Goal: Transaction & Acquisition: Purchase product/service

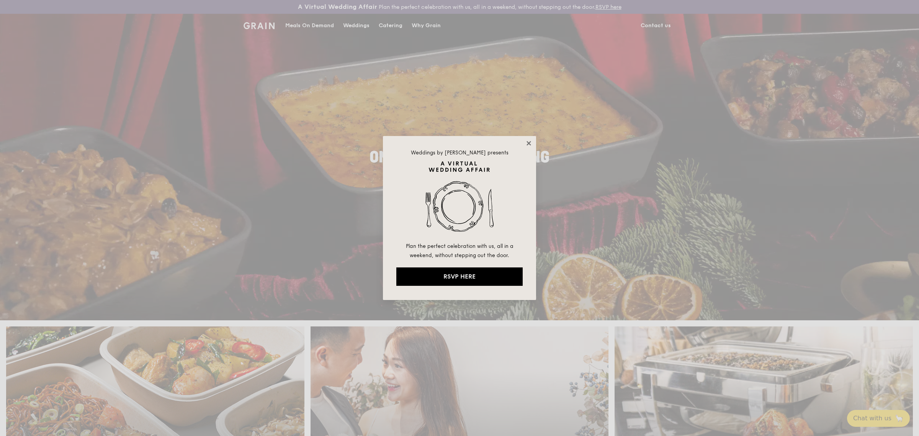
click at [531, 142] on icon at bounding box center [528, 143] width 7 height 7
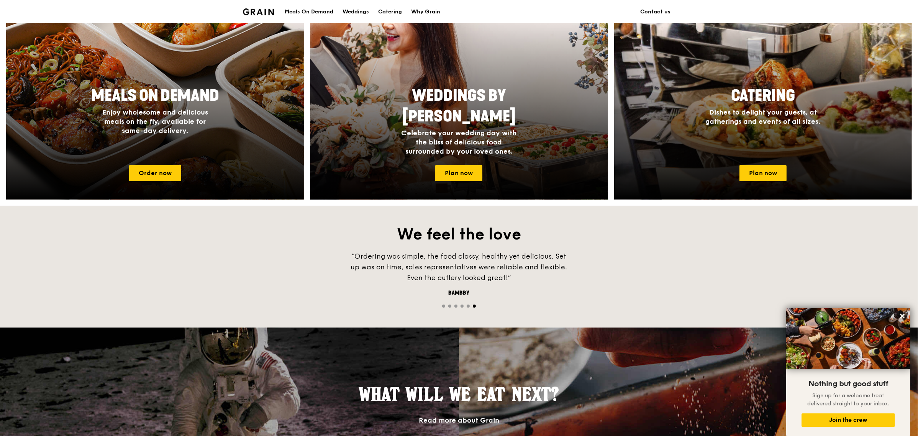
scroll to position [334, 0]
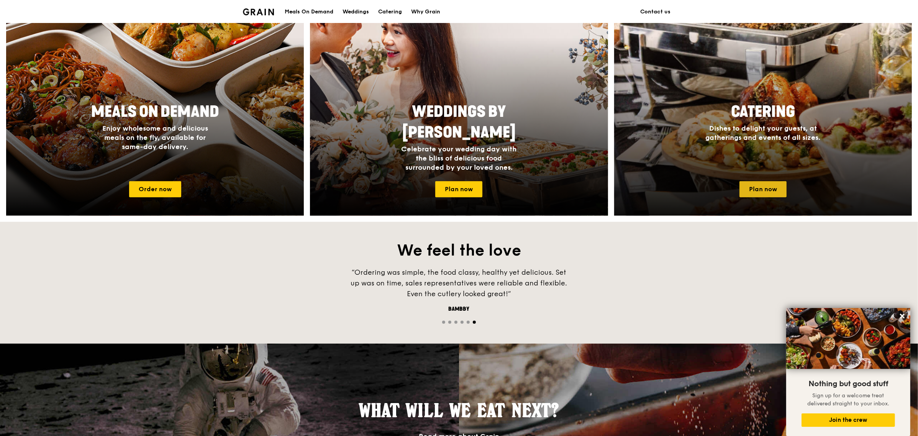
click at [771, 187] on link "Plan now" at bounding box center [762, 189] width 47 height 16
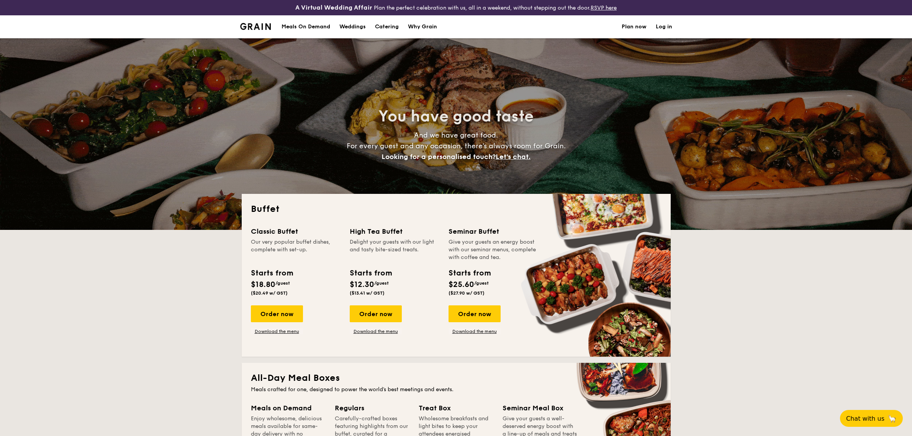
select select
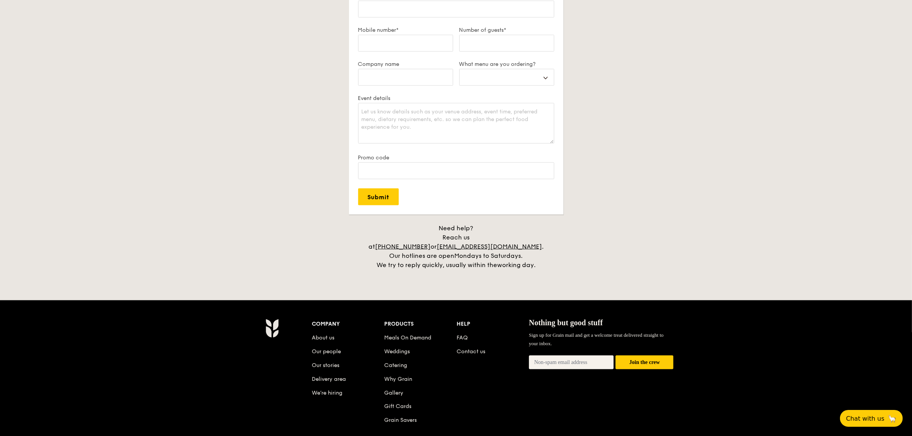
scroll to position [1436, 0]
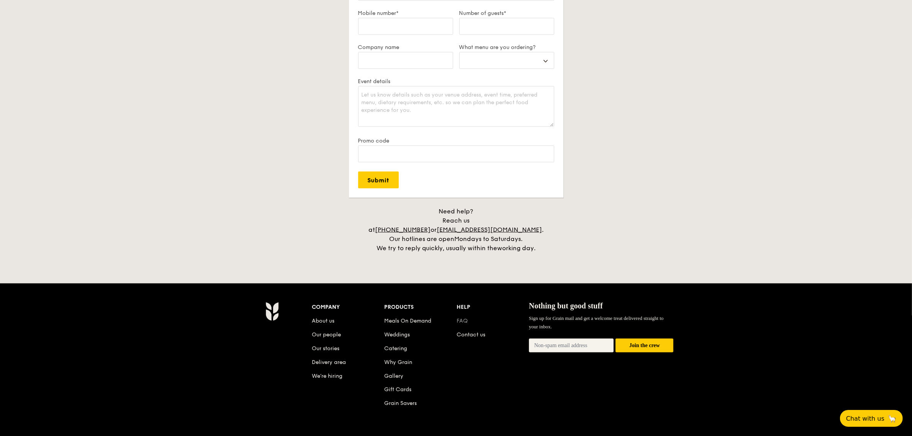
click at [461, 318] on link "FAQ" at bounding box center [462, 321] width 11 height 7
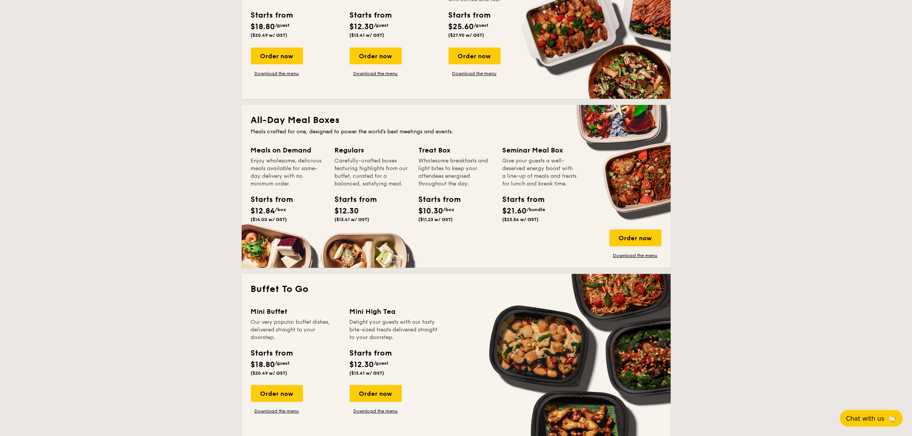
scroll to position [383, 0]
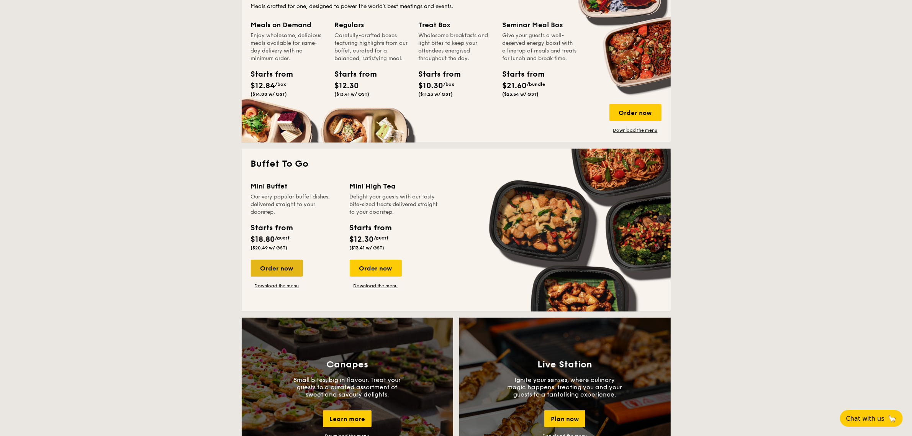
click at [278, 269] on div "Order now" at bounding box center [277, 268] width 52 height 17
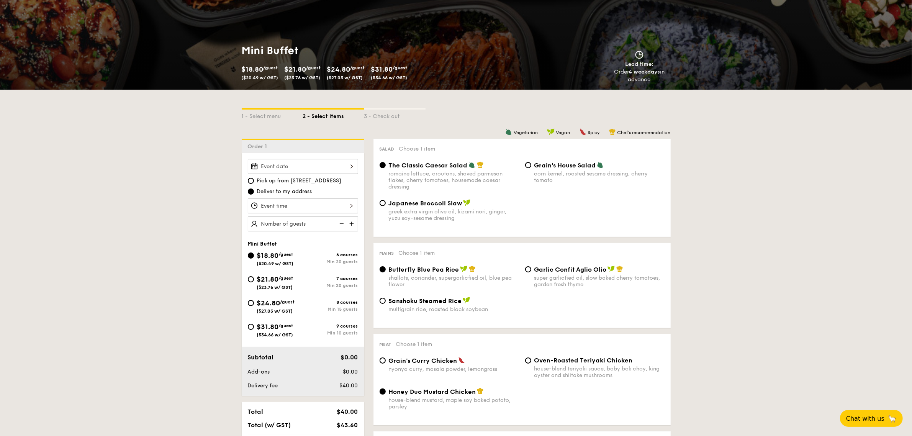
scroll to position [96, 0]
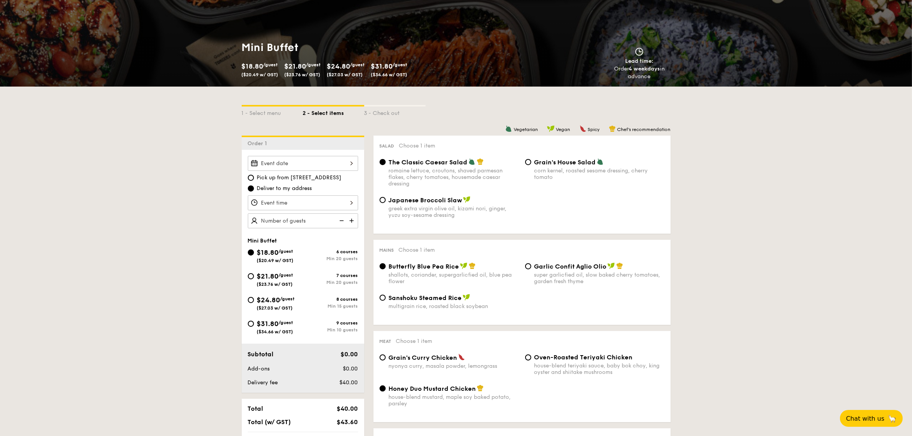
click at [326, 164] on div at bounding box center [303, 163] width 110 height 15
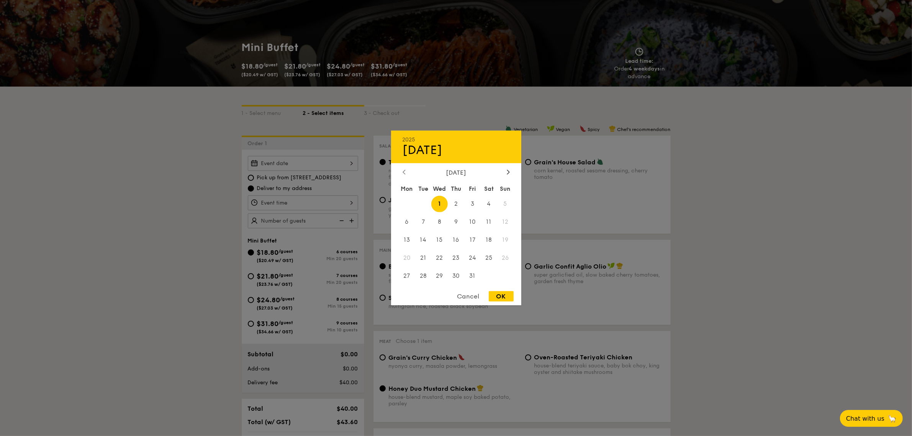
click at [404, 169] on div at bounding box center [404, 172] width 7 height 7
click at [507, 171] on icon at bounding box center [508, 171] width 3 height 5
click at [486, 202] on span "4" at bounding box center [489, 204] width 16 height 16
click at [503, 298] on div "OK" at bounding box center [501, 296] width 25 height 10
type input "[DATE]"
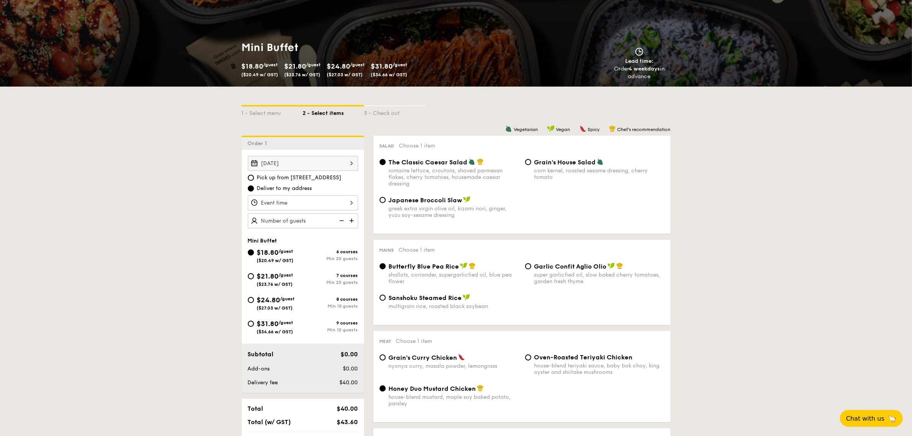
click at [333, 200] on div at bounding box center [303, 202] width 110 height 15
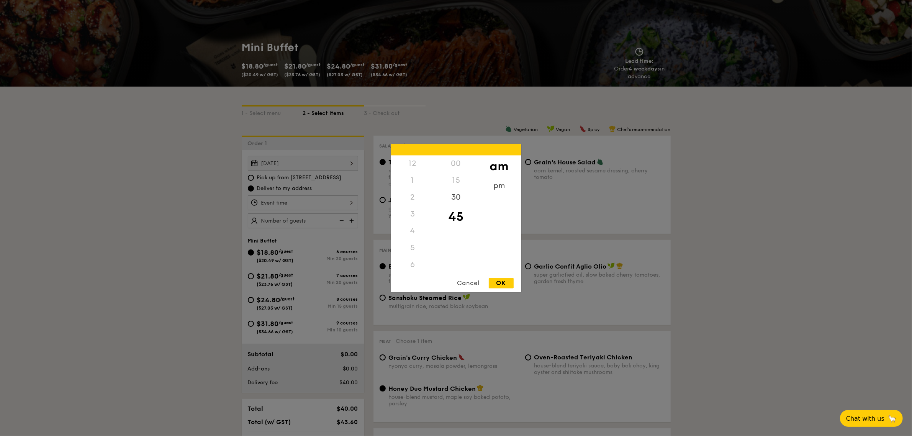
scroll to position [83, 0]
click at [504, 187] on div "pm" at bounding box center [499, 189] width 43 height 22
click at [412, 171] on div "12" at bounding box center [412, 167] width 43 height 22
click at [509, 285] on div "OK" at bounding box center [501, 283] width 25 height 10
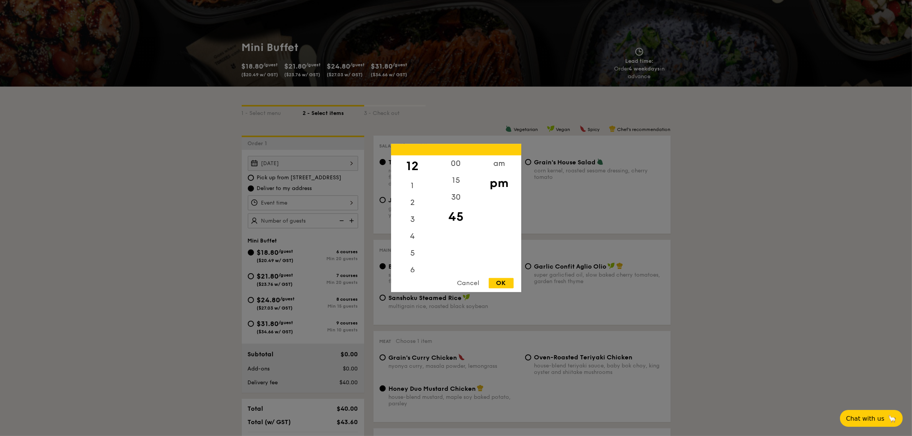
type input "12:45PM"
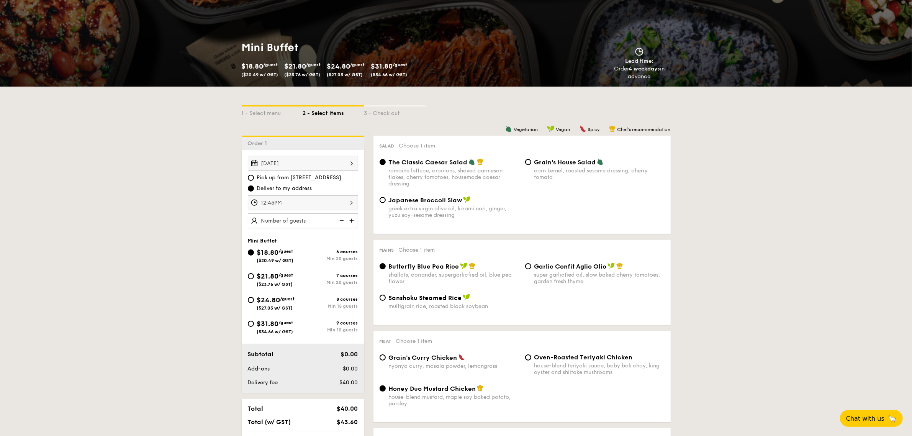
click at [351, 219] on img at bounding box center [352, 220] width 11 height 15
click at [341, 219] on img at bounding box center [340, 220] width 11 height 15
type input "25 guests"
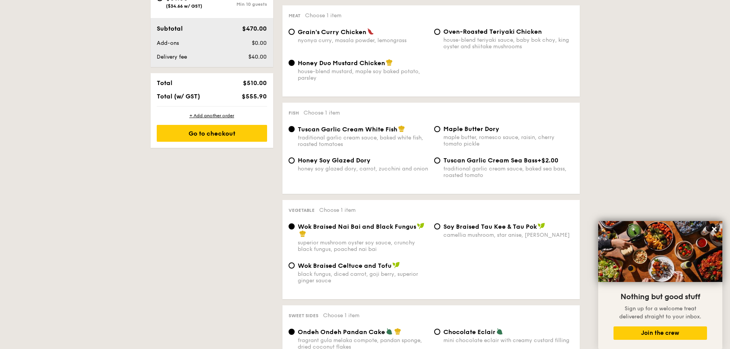
scroll to position [460, 0]
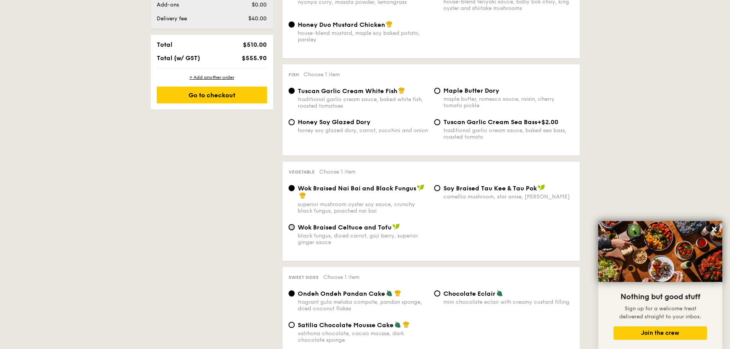
click at [291, 227] on input "Wok Braised Celtuce and Tofu black fungus, diced carrot, goji berry, superior g…" at bounding box center [291, 227] width 6 height 6
radio input "true"
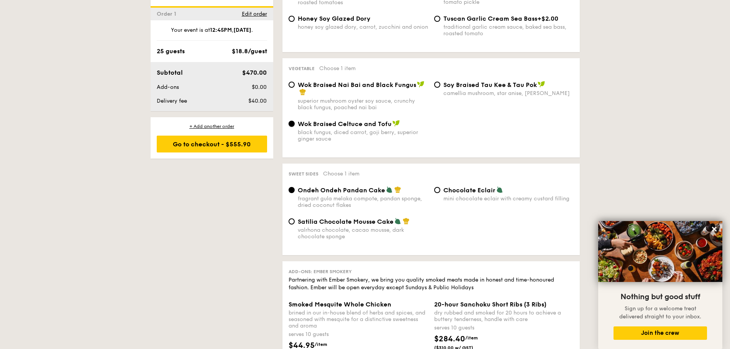
scroll to position [575, 0]
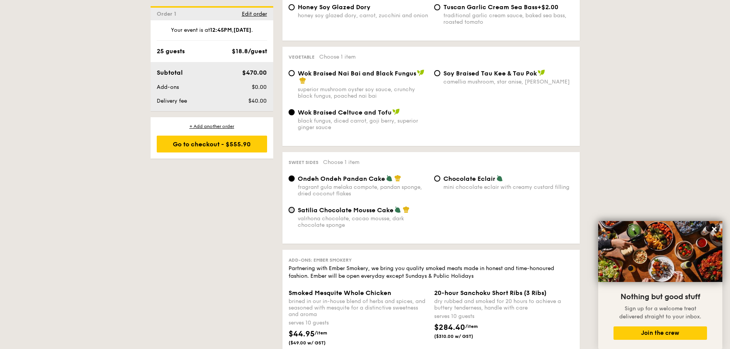
click at [290, 210] on input "Satilia Chocolate Mousse Cake valrhona chocolate, cacao mousse, dark chocolate …" at bounding box center [291, 210] width 6 height 6
radio input "true"
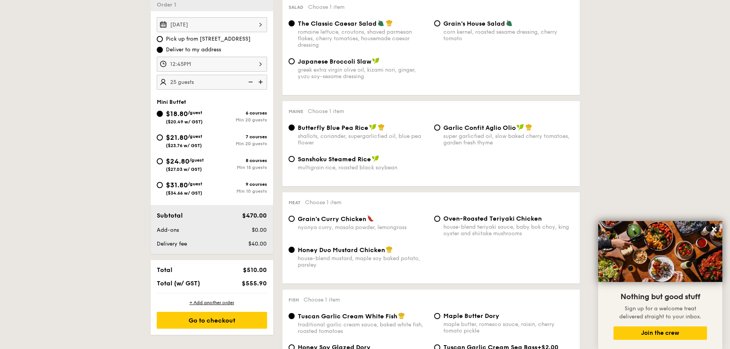
scroll to position [230, 0]
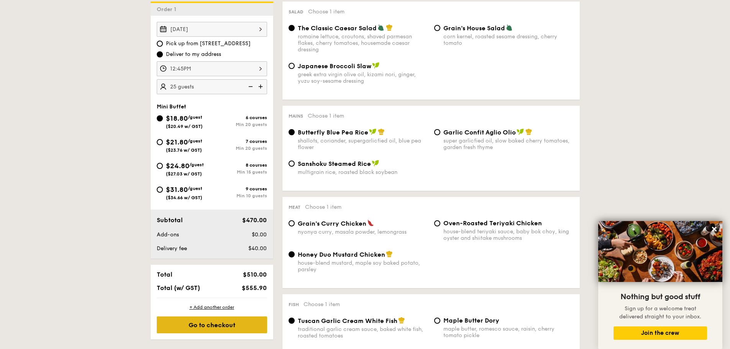
click at [219, 322] on div "Go to checkout" at bounding box center [212, 324] width 110 height 17
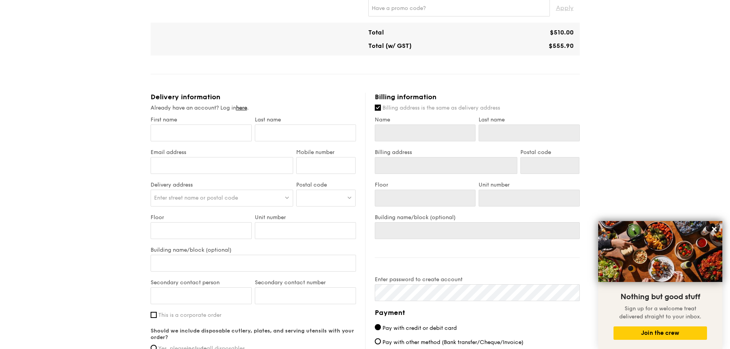
scroll to position [306, 0]
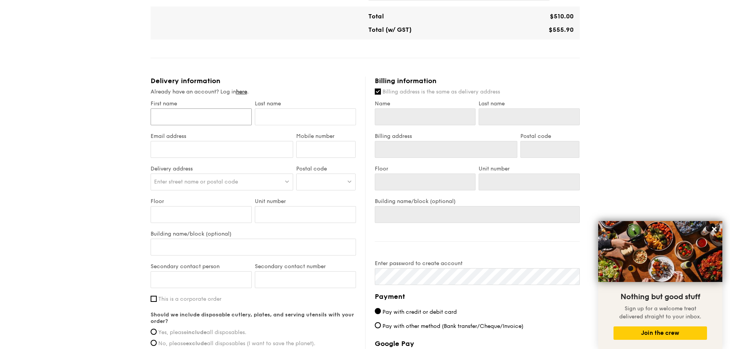
click at [209, 117] on input "First name" at bounding box center [201, 116] width 101 height 17
type input "T"
type input "Th"
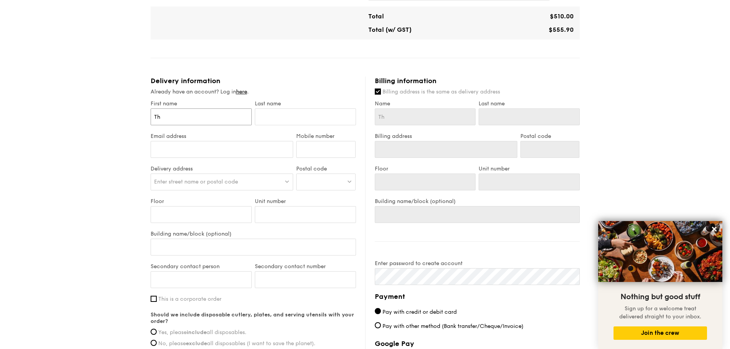
type input "The"
type input "There"
type input "Theres"
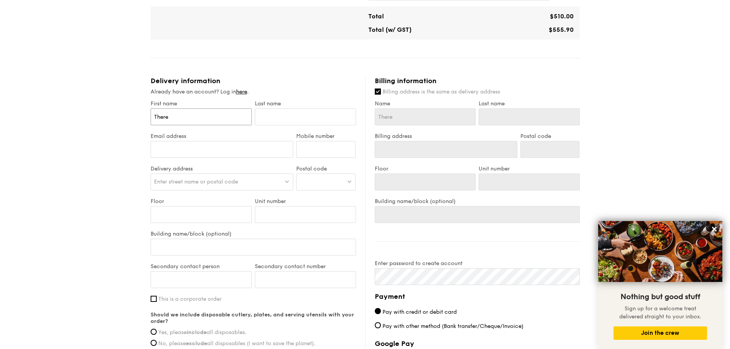
type input "Theres"
type input "Theresa"
click at [264, 118] on input "text" at bounding box center [305, 116] width 101 height 17
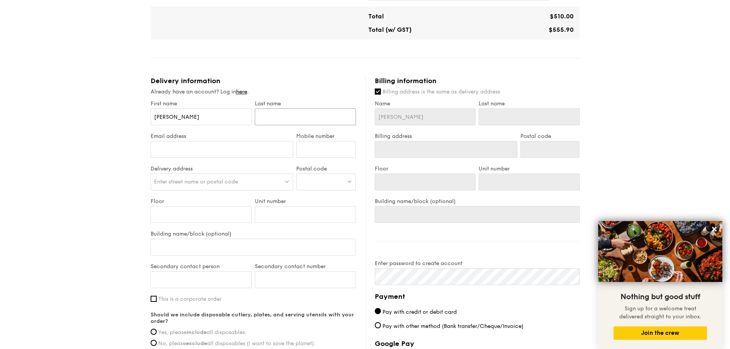
type input "L"
type input "Le"
type input "Leon"
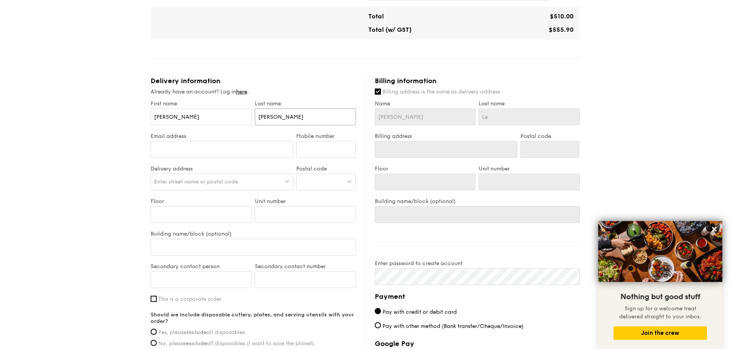
type input "Leon"
type input "Leong"
click at [213, 150] on input "Email address" at bounding box center [222, 149] width 143 height 17
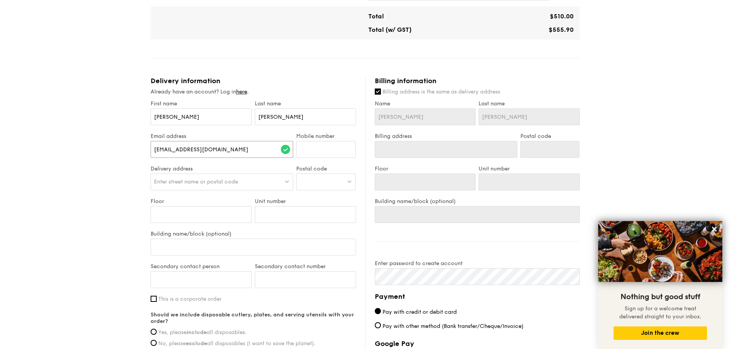
type input "theresalwz@gmail.com"
click at [331, 152] on input "Mobile number" at bounding box center [325, 149] width 59 height 17
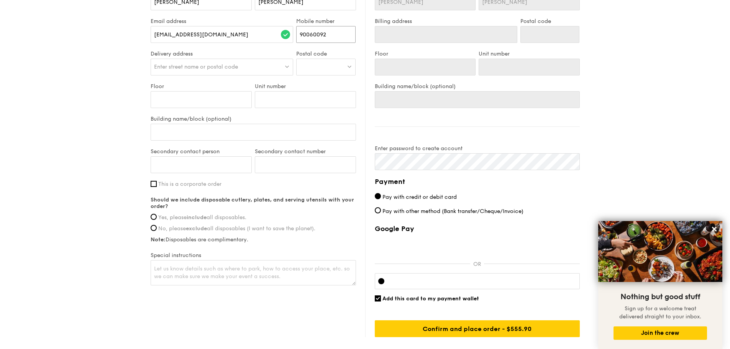
type input "90060092"
click at [170, 69] on span "Enter street name or postal code" at bounding box center [196, 67] width 84 height 7
type input "406 Sembawang drive"
click at [190, 69] on span "Enter street name or postal code" at bounding box center [196, 67] width 84 height 7
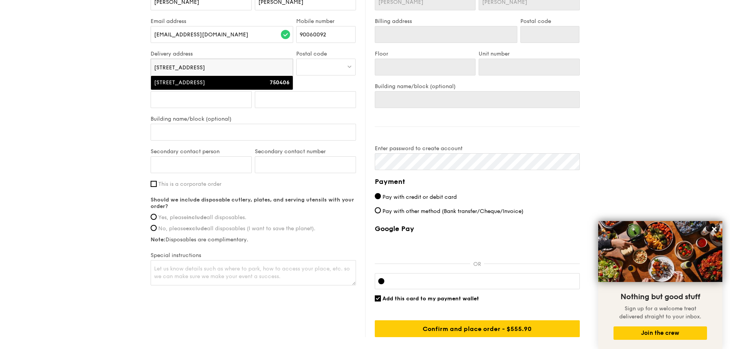
click at [221, 86] on div "406 Sembawang Drive" at bounding box center [205, 83] width 102 height 8
type input "406 Sembawang Drive"
type input "750406"
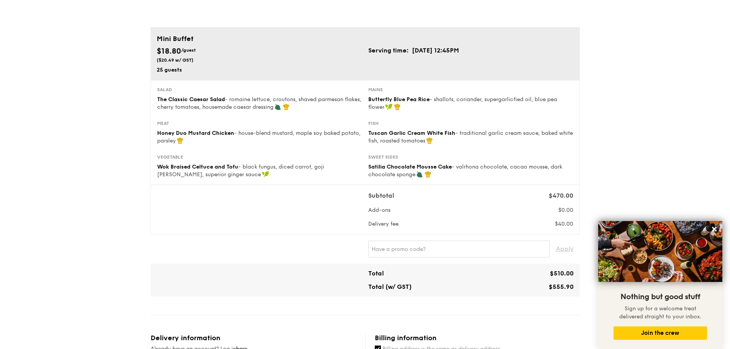
scroll to position [38, 0]
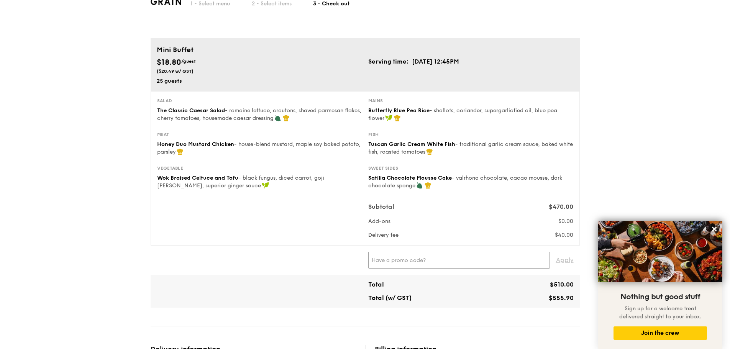
click at [401, 262] on input "text" at bounding box center [459, 260] width 182 height 17
click at [566, 260] on span "Apply" at bounding box center [565, 260] width 18 height 17
type input "GRAINSPECIAL"
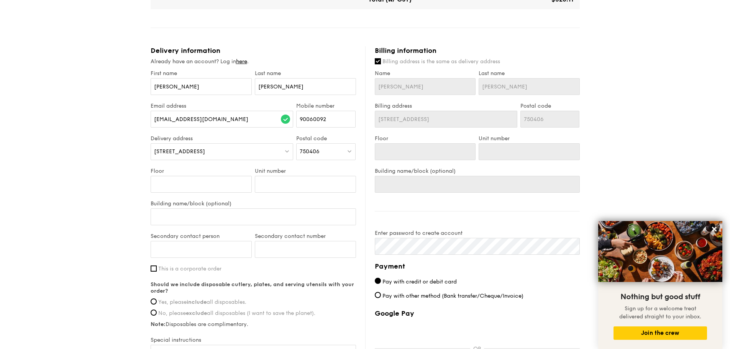
scroll to position [383, 0]
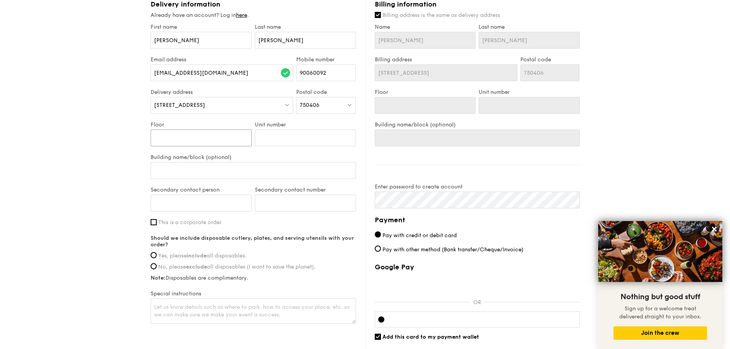
click at [203, 141] on input "Floor" at bounding box center [201, 137] width 101 height 17
type input "0"
type input "06"
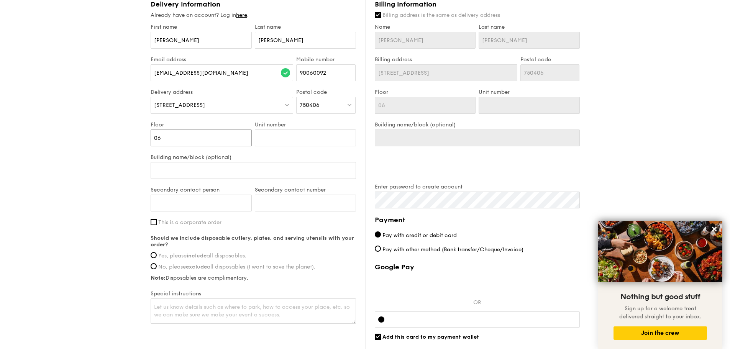
type input "06"
click at [272, 138] on input "Unit number" at bounding box center [305, 137] width 101 height 17
type input "8"
type input "83"
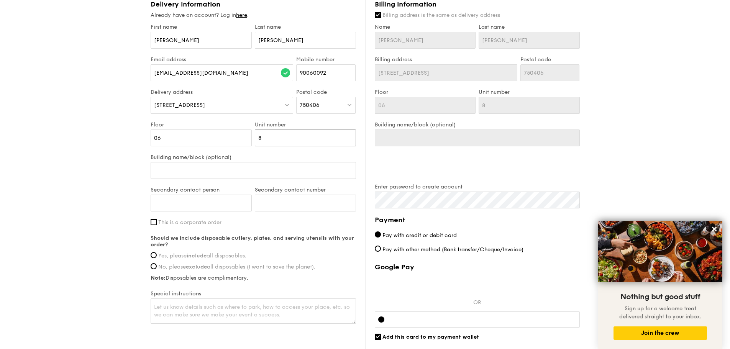
type input "83"
type input "830"
click at [195, 204] on input "Secondary contact person" at bounding box center [201, 203] width 101 height 17
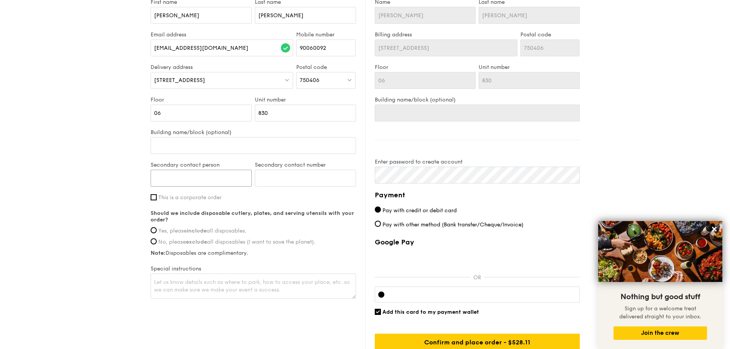
scroll to position [421, 0]
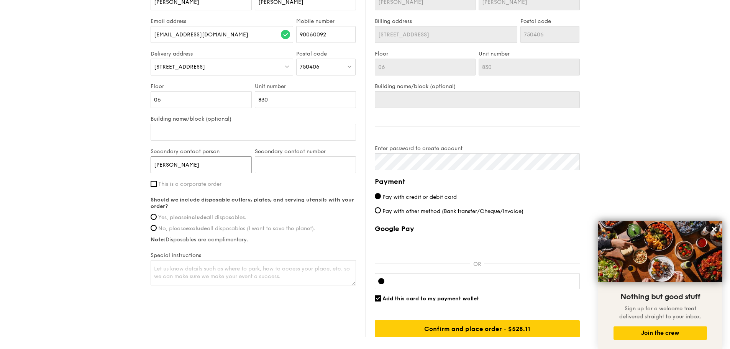
type input "Su Yin"
click at [270, 164] on input "Secondary contact number" at bounding box center [305, 164] width 101 height 17
type input "90722834"
click at [156, 216] on input "Yes, please include all disposables." at bounding box center [154, 217] width 6 height 6
radio input "true"
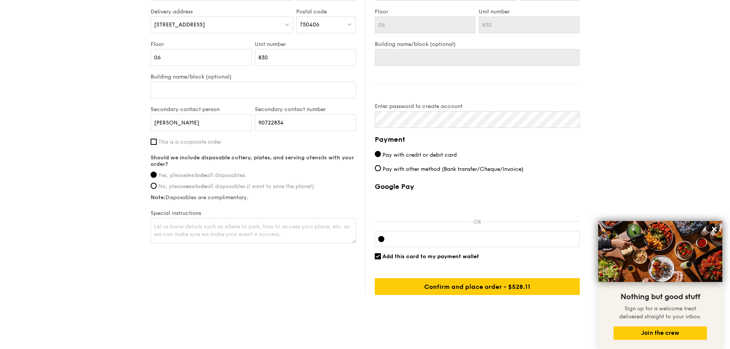
scroll to position [471, 0]
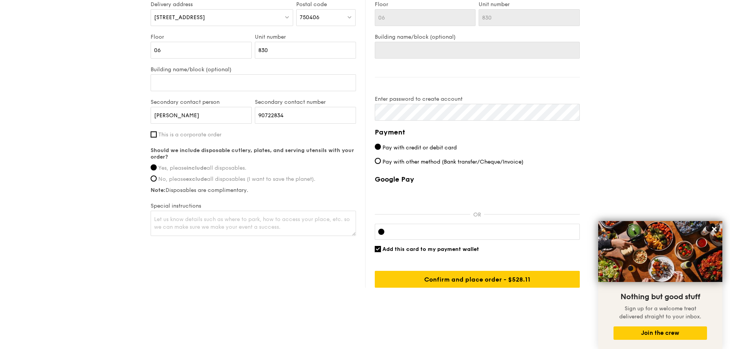
click at [376, 247] on input "Add this card to my payment wallet" at bounding box center [378, 249] width 6 height 6
checkbox input "false"
click at [410, 227] on div at bounding box center [477, 232] width 205 height 16
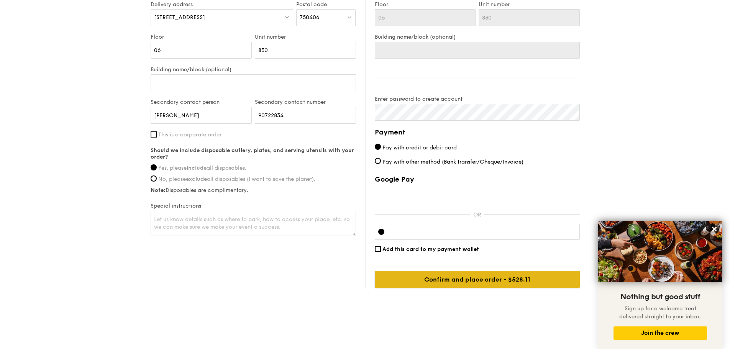
click at [493, 279] on input "Confirm and place order - $555.90" at bounding box center [477, 279] width 205 height 17
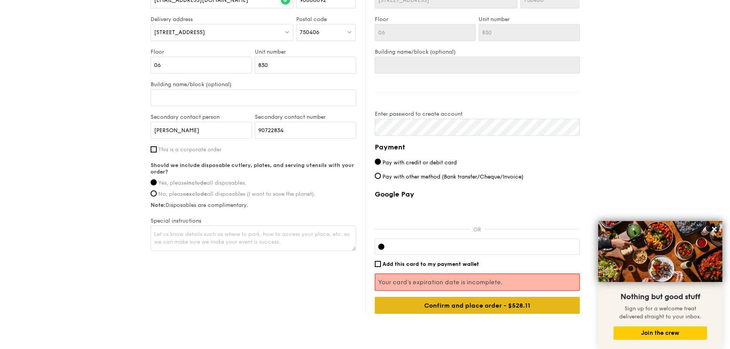
scroll to position [444, 0]
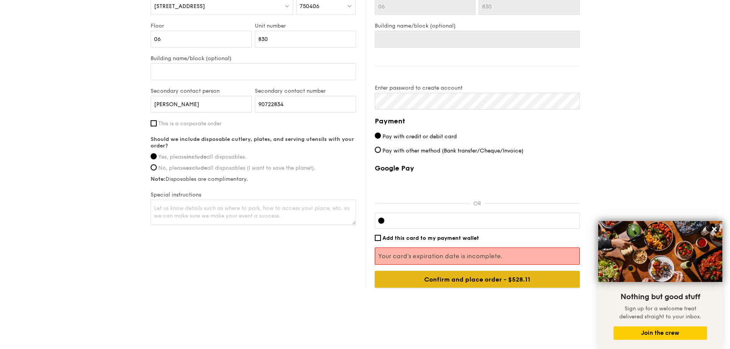
click at [448, 283] on input "Confirm and place order - $555.90" at bounding box center [477, 279] width 205 height 17
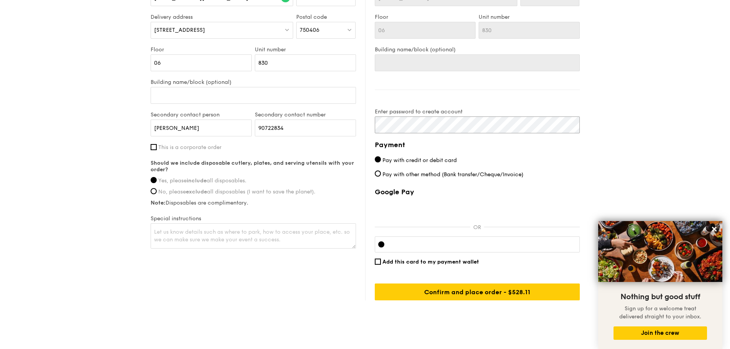
scroll to position [471, 0]
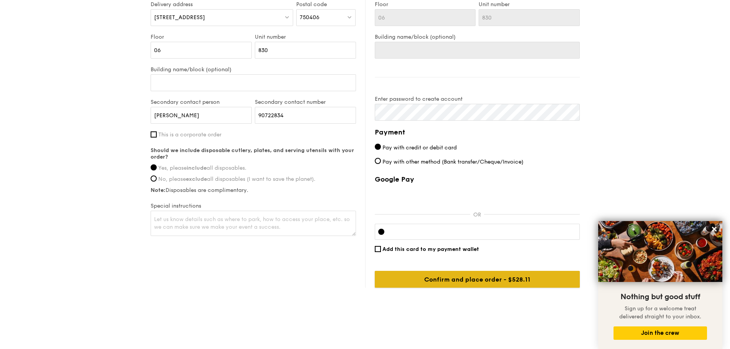
click at [437, 279] on input "Confirm and place order - $555.90" at bounding box center [477, 279] width 205 height 17
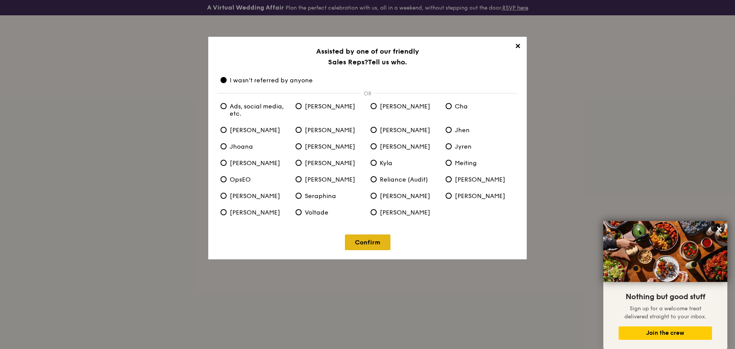
click at [367, 242] on link "Confirm" at bounding box center [368, 242] width 46 height 16
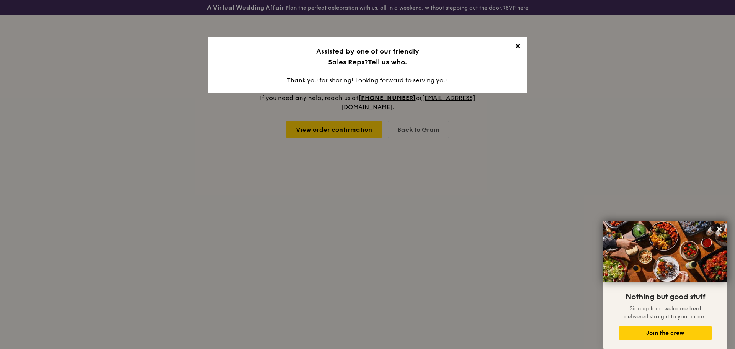
click at [518, 46] on span "✕" at bounding box center [517, 47] width 11 height 11
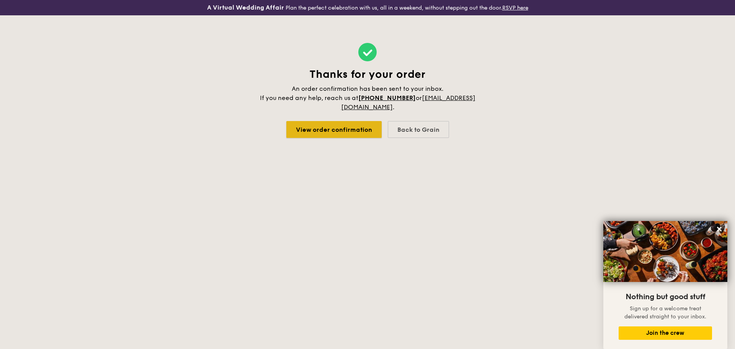
click at [349, 131] on link "View order confirmation" at bounding box center [333, 129] width 95 height 17
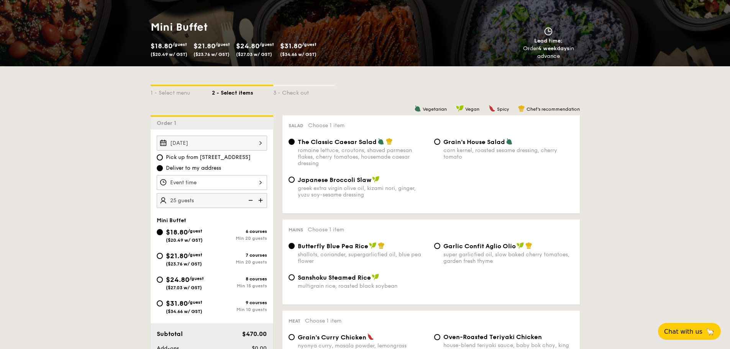
scroll to position [153, 0]
